Goal: Information Seeking & Learning: Learn about a topic

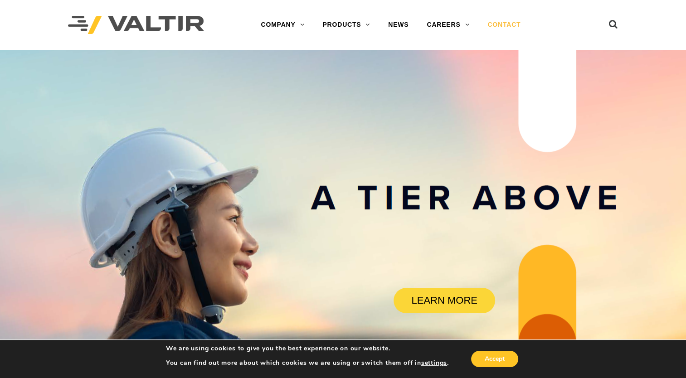
click at [506, 25] on link "CONTACT" at bounding box center [503, 25] width 51 height 18
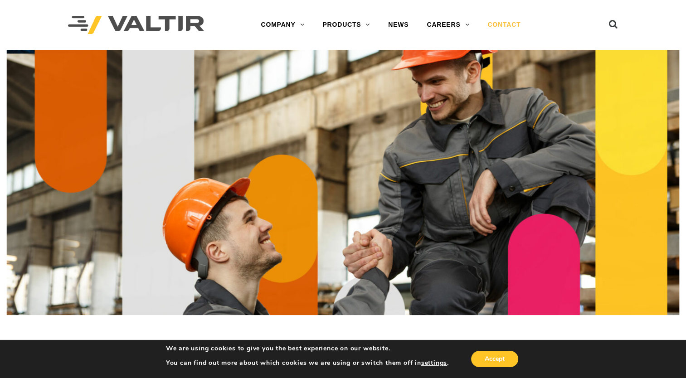
click at [500, 26] on link "CONTACT" at bounding box center [503, 25] width 51 height 18
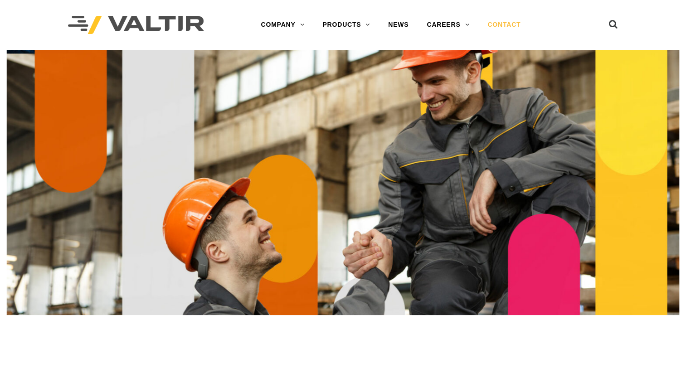
click at [500, 21] on link "CONTACT" at bounding box center [503, 25] width 51 height 18
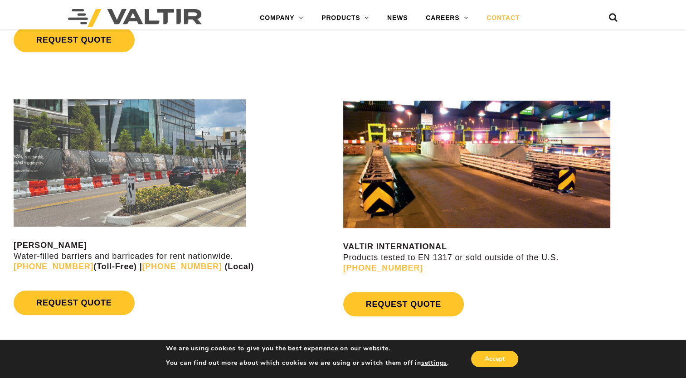
scroll to position [907, 0]
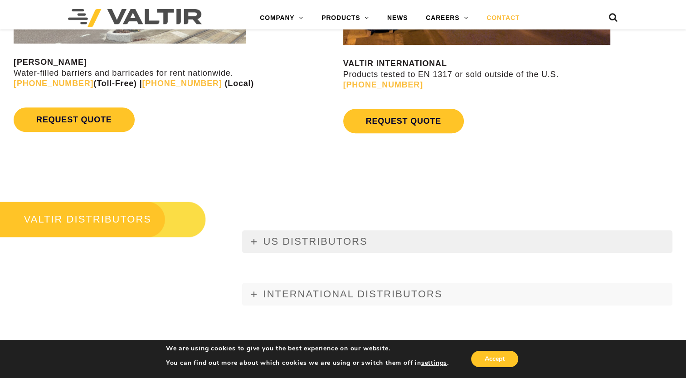
click at [275, 239] on span "US DISTRIBUTORS" at bounding box center [315, 241] width 104 height 11
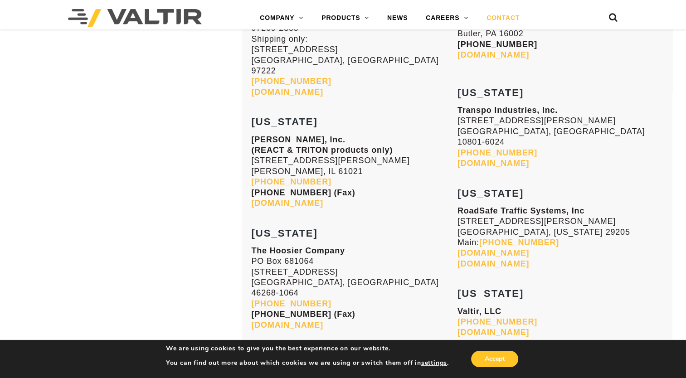
scroll to position [2567, 0]
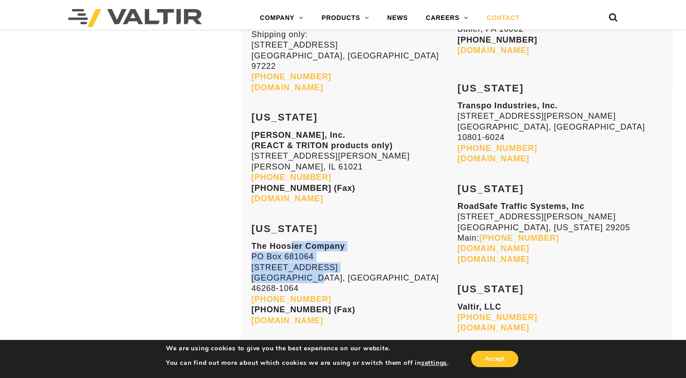
click at [300, 241] on p "The Hoosier Company PO Box 681064 5421 W. 86th Street Indianapolis, IN 46268-10…" at bounding box center [354, 283] width 206 height 85
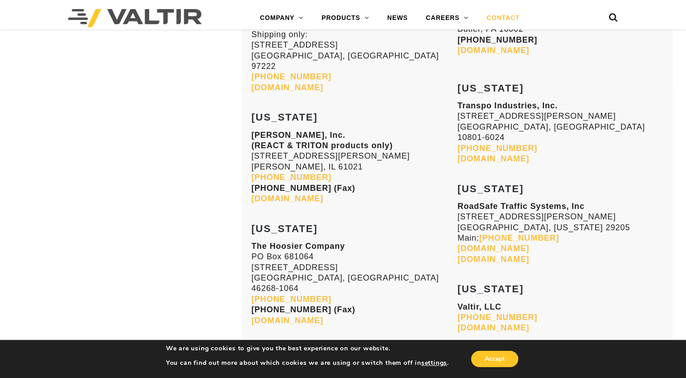
drag, startPoint x: 300, startPoint y: 223, endPoint x: 354, endPoint y: 225, distance: 54.4
click at [354, 241] on p "The Hoosier Company PO Box 681064 5421 W. 86th Street Indianapolis, IN 46268-10…" at bounding box center [354, 283] width 206 height 85
drag, startPoint x: 472, startPoint y: 193, endPoint x: 480, endPoint y: 208, distance: 16.8
click at [480, 208] on div "MISSOURI The Hoosier Company PO Box 681064 Indianapolis, IN 46268-1064 800-521-…" at bounding box center [560, 8] width 206 height 2821
drag, startPoint x: 480, startPoint y: 208, endPoint x: 422, endPoint y: 193, distance: 59.0
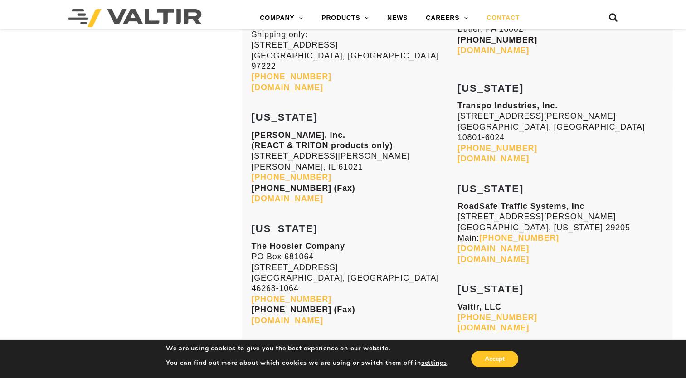
click at [422, 241] on p "The Hoosier Company PO Box 681064 5421 W. 86th Street Indianapolis, IN 46268-10…" at bounding box center [354, 283] width 206 height 85
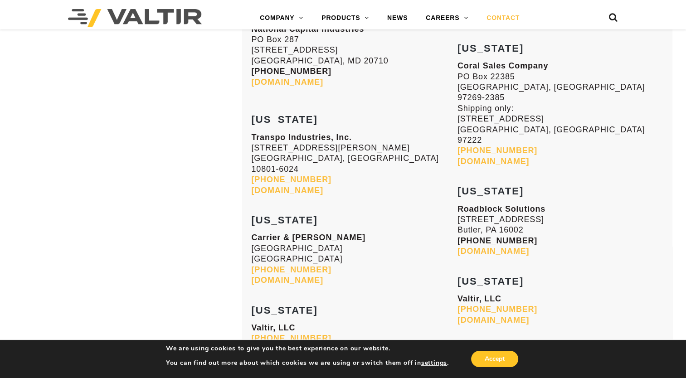
scroll to position [3582, 0]
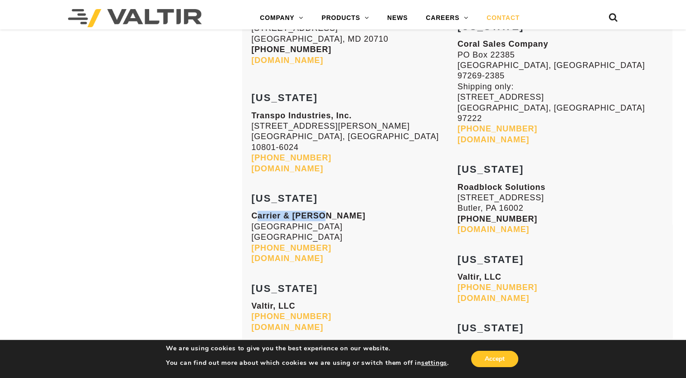
drag, startPoint x: 295, startPoint y: 100, endPoint x: 318, endPoint y: 103, distance: 23.3
click at [318, 211] on p "Carrier & Gable 24110 Research Drive Farmington Hills, MI 48335 248-477-8700 ca…" at bounding box center [354, 237] width 206 height 53
drag, startPoint x: 318, startPoint y: 103, endPoint x: 412, endPoint y: 112, distance: 94.2
click at [412, 211] on p "Carrier & Gable 24110 Research Drive Farmington Hills, MI 48335 248-477-8700 ca…" at bounding box center [354, 237] width 206 height 53
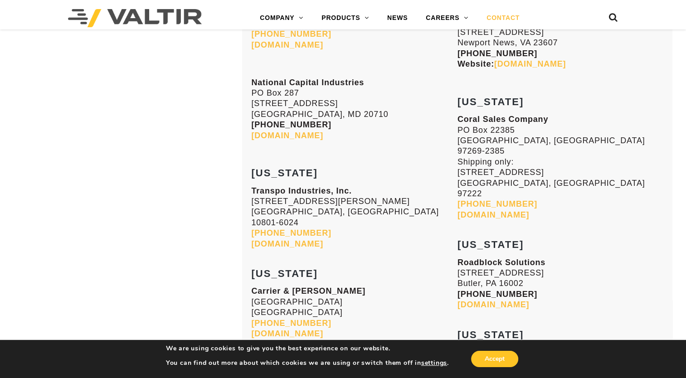
scroll to position [3491, 0]
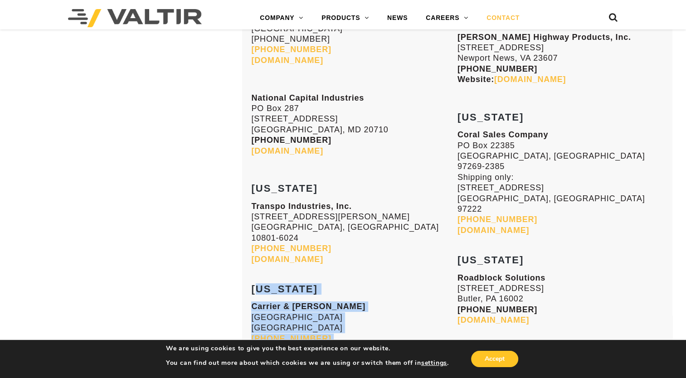
drag, startPoint x: 243, startPoint y: 200, endPoint x: 297, endPoint y: 238, distance: 66.0
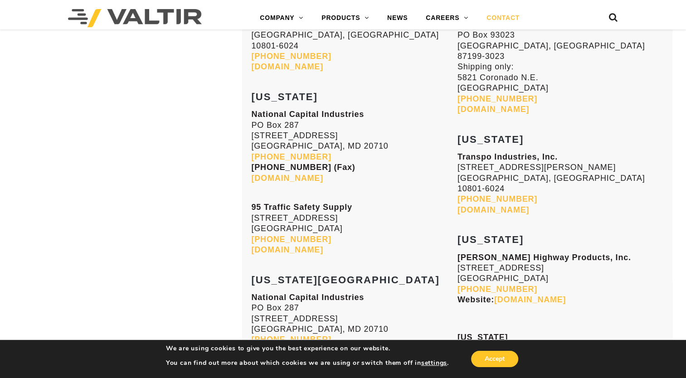
scroll to position [1814, 0]
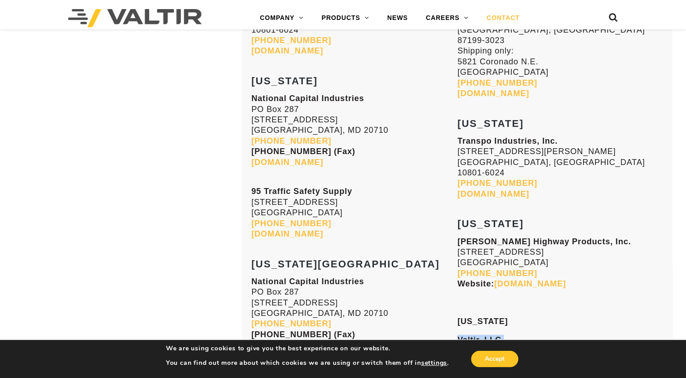
drag, startPoint x: 465, startPoint y: 271, endPoint x: 496, endPoint y: 284, distance: 33.9
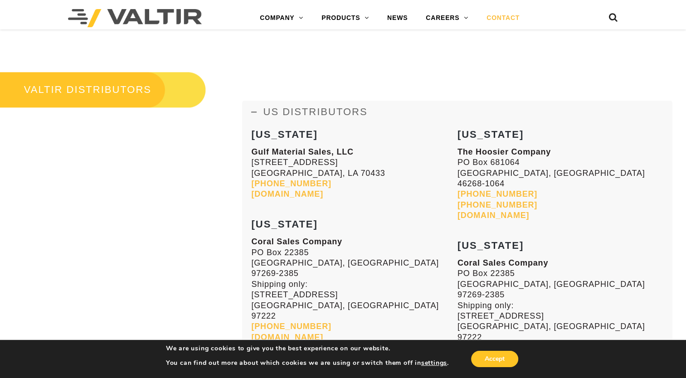
scroll to position [999, 0]
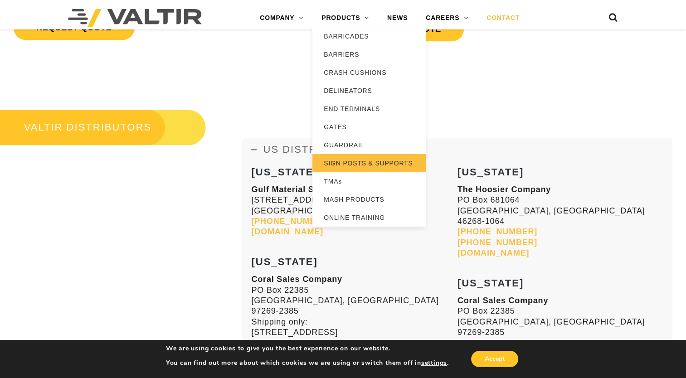
click at [352, 166] on link "SIGN POSTS & SUPPORTS" at bounding box center [368, 163] width 113 height 18
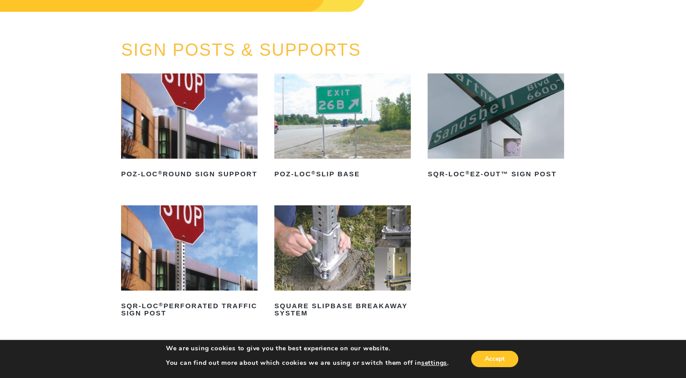
scroll to position [91, 0]
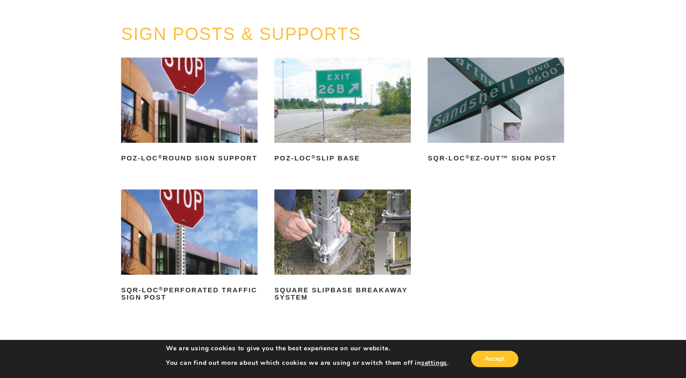
click at [346, 89] on img at bounding box center [342, 100] width 136 height 85
click at [476, 110] on img at bounding box center [495, 100] width 136 height 85
click at [213, 224] on img at bounding box center [189, 231] width 136 height 85
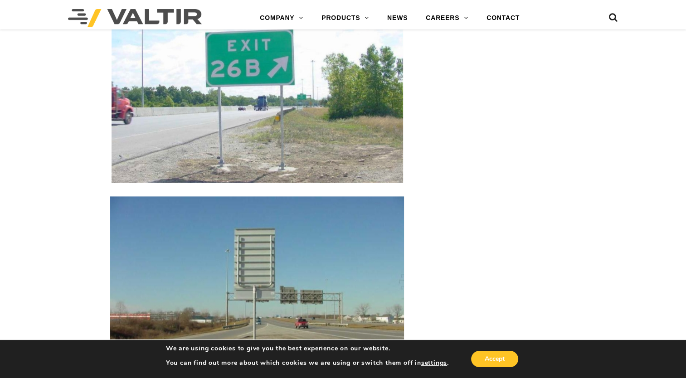
scroll to position [1269, 0]
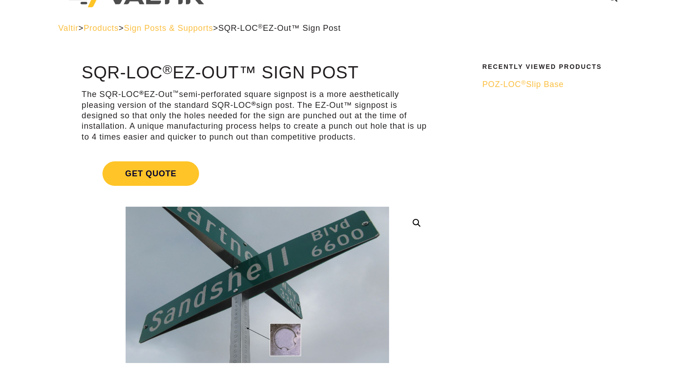
scroll to position [91, 0]
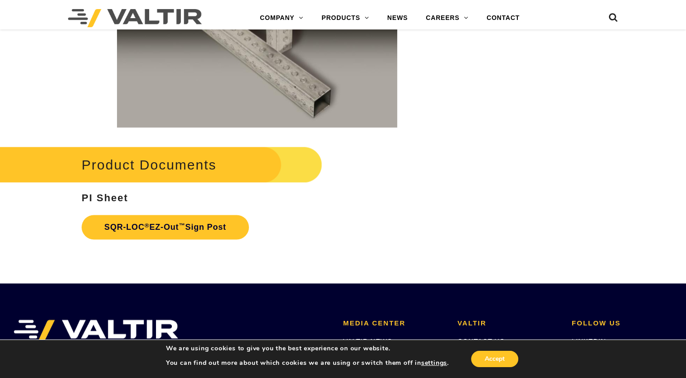
scroll to position [1315, 0]
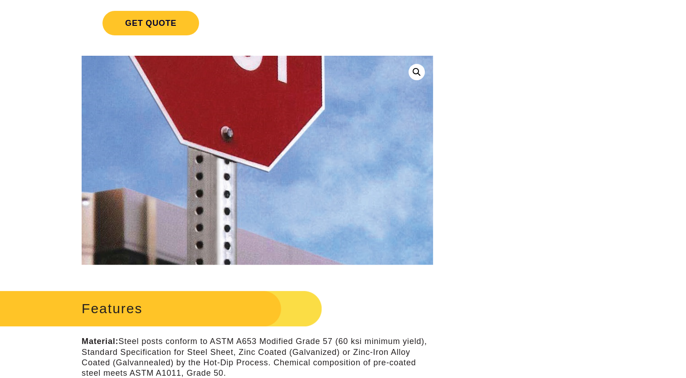
scroll to position [272, 0]
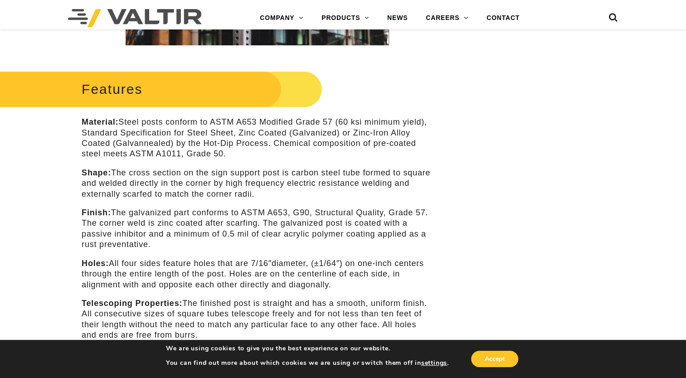
scroll to position [408, 0]
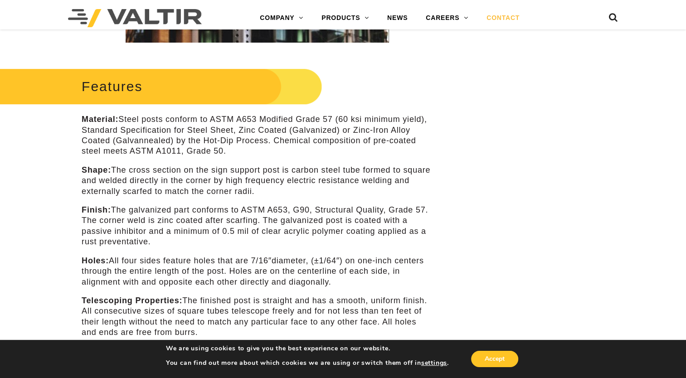
click at [491, 21] on link "CONTACT" at bounding box center [502, 18] width 51 height 18
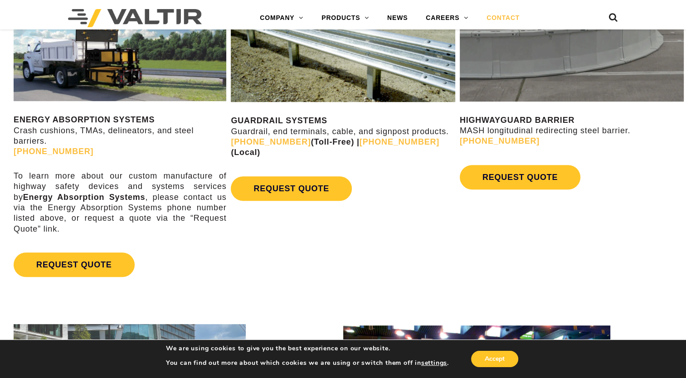
scroll to position [680, 0]
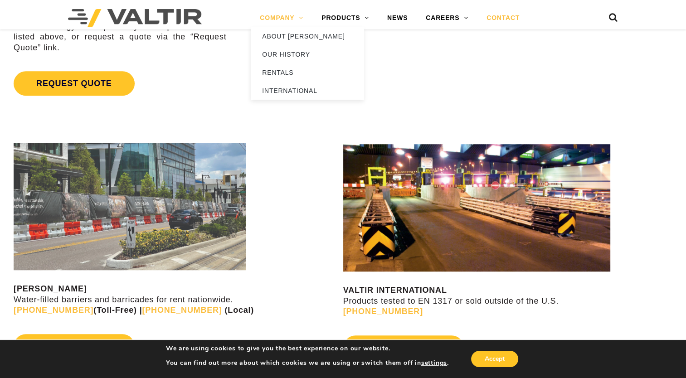
click at [294, 23] on link "COMPANY" at bounding box center [282, 18] width 62 height 18
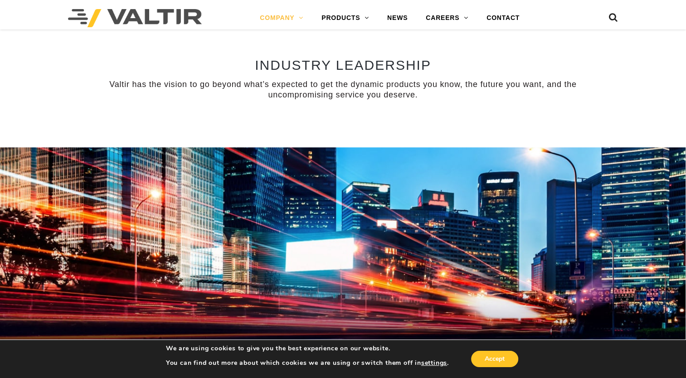
scroll to position [861, 0]
